Goal: Navigation & Orientation: Understand site structure

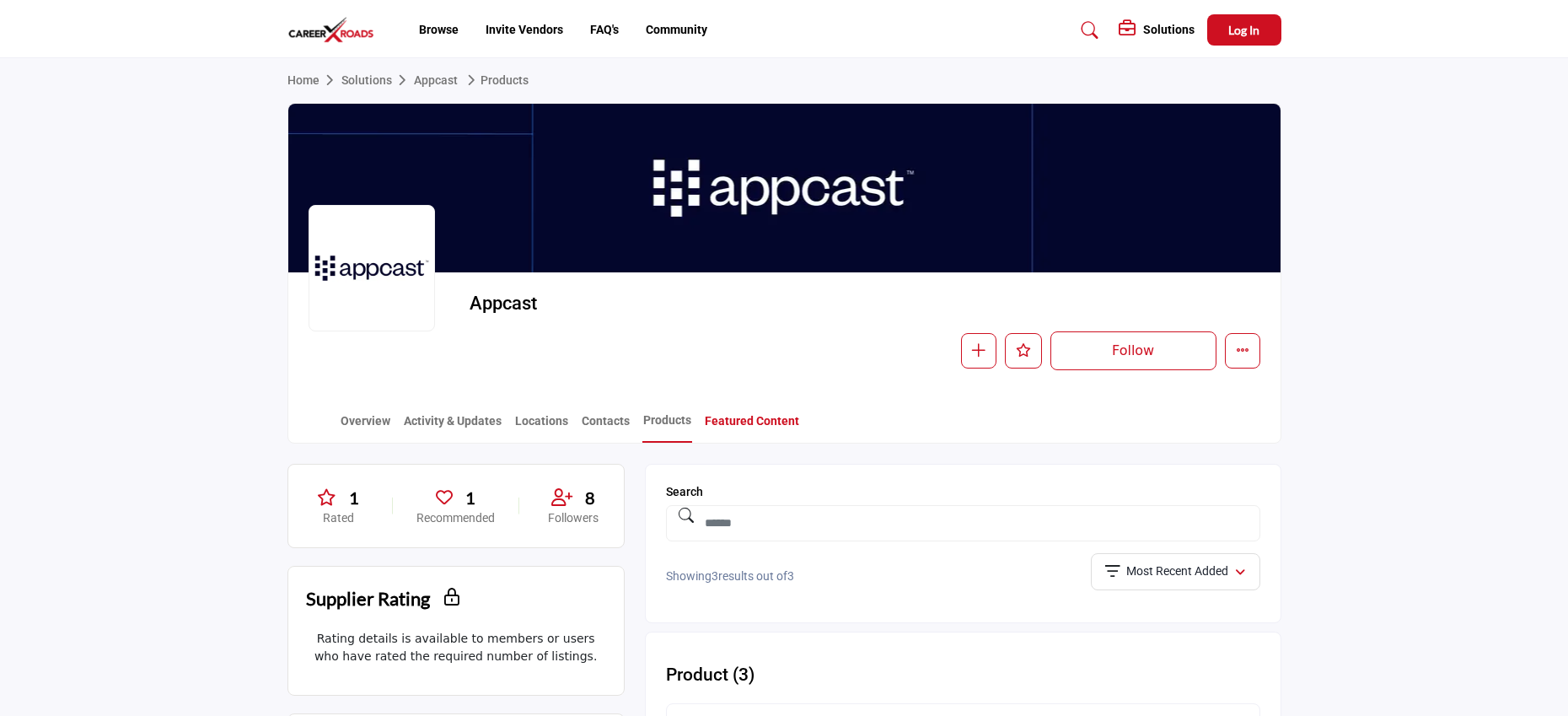
click at [755, 424] on link "Featured Content" at bounding box center [752, 426] width 96 height 29
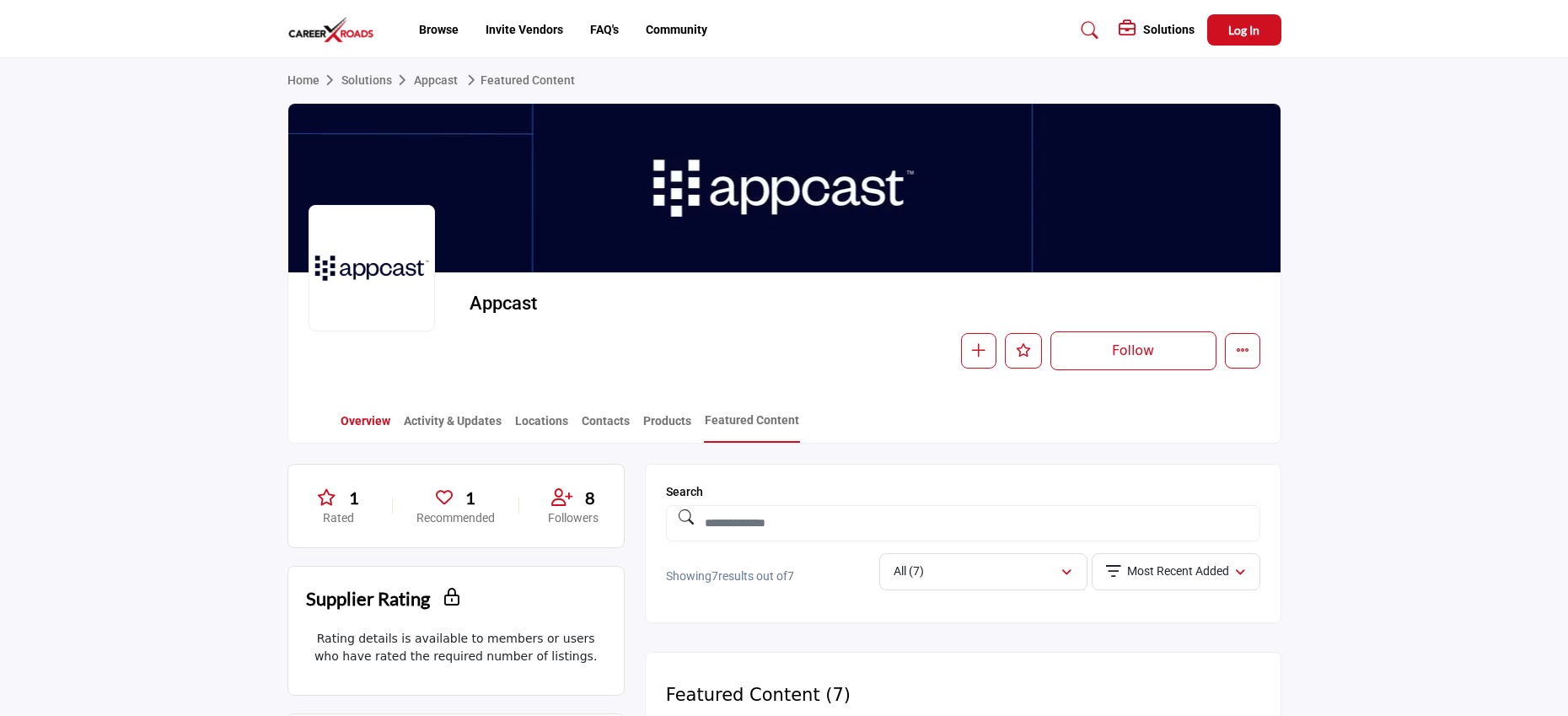
click at [366, 417] on link "Overview" at bounding box center [365, 426] width 51 height 29
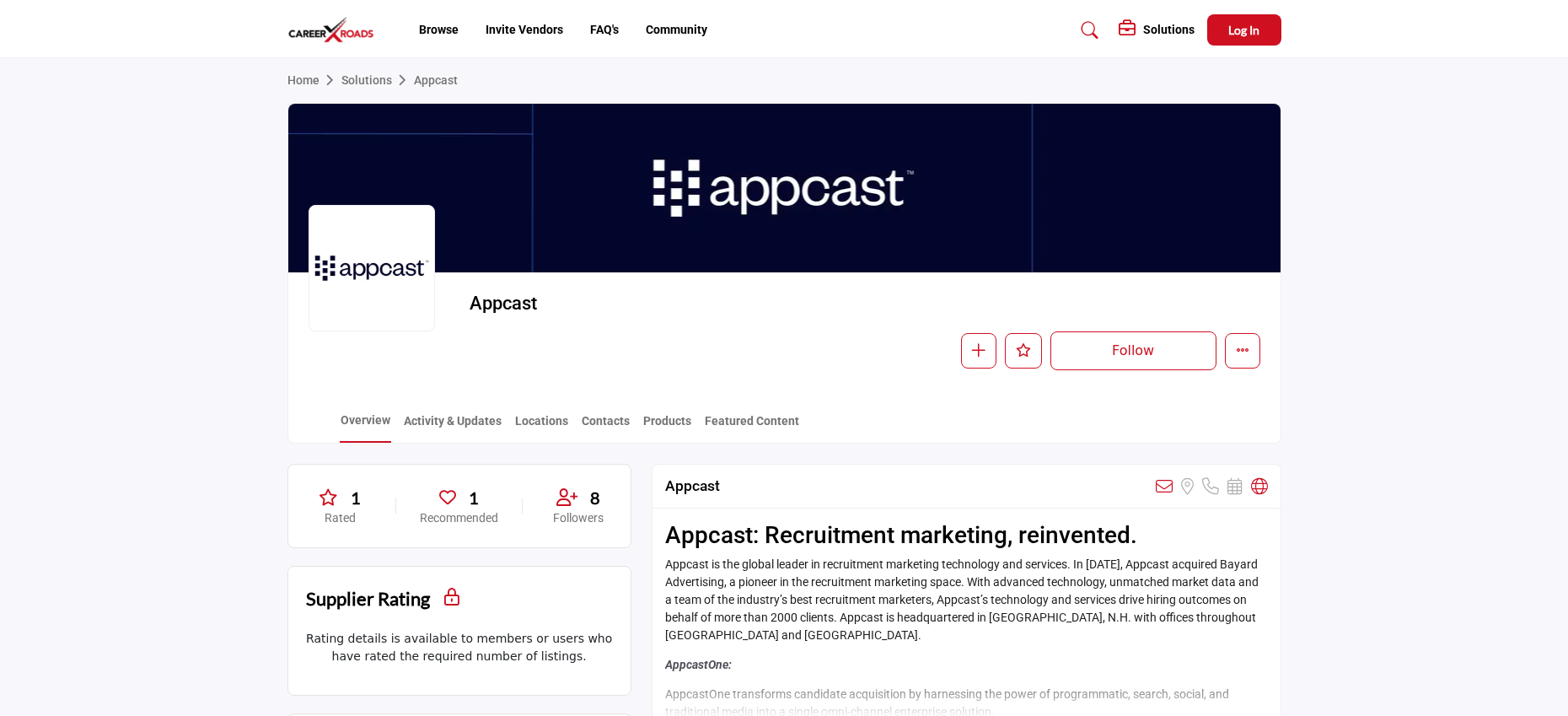
click at [311, 79] on link "Home" at bounding box center [314, 79] width 54 height 13
